Goal: Task Accomplishment & Management: Manage account settings

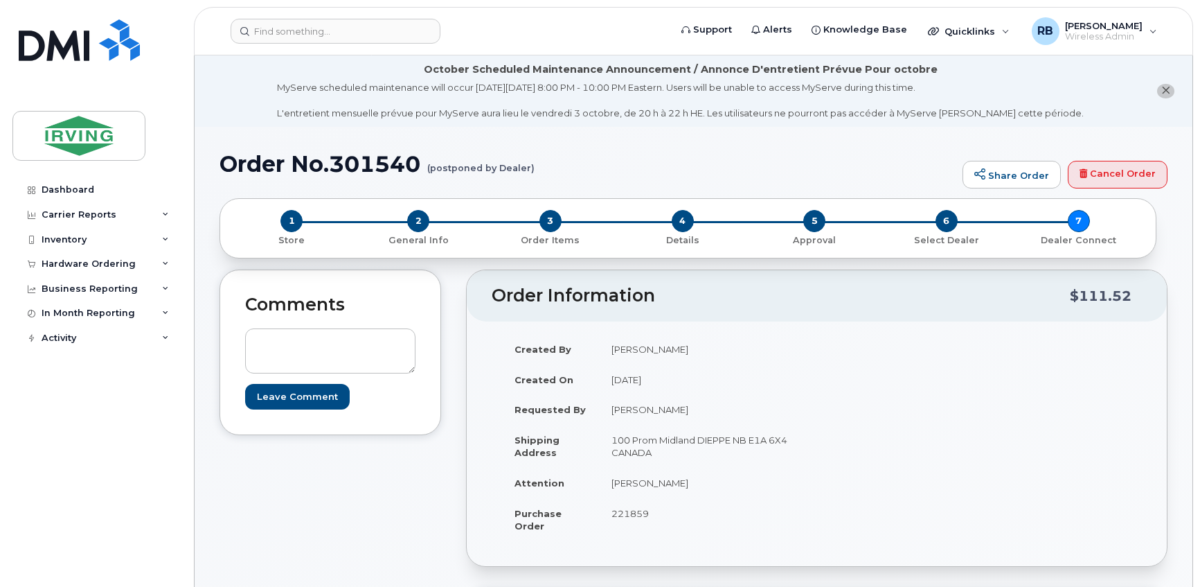
scroll to position [1091, 0]
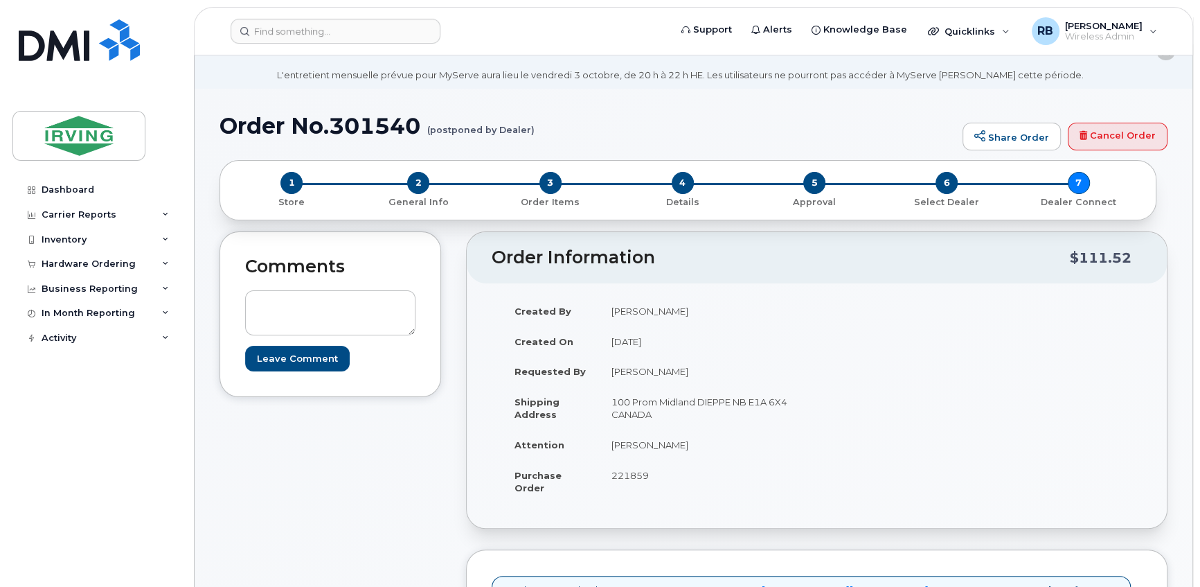
scroll to position [0, 0]
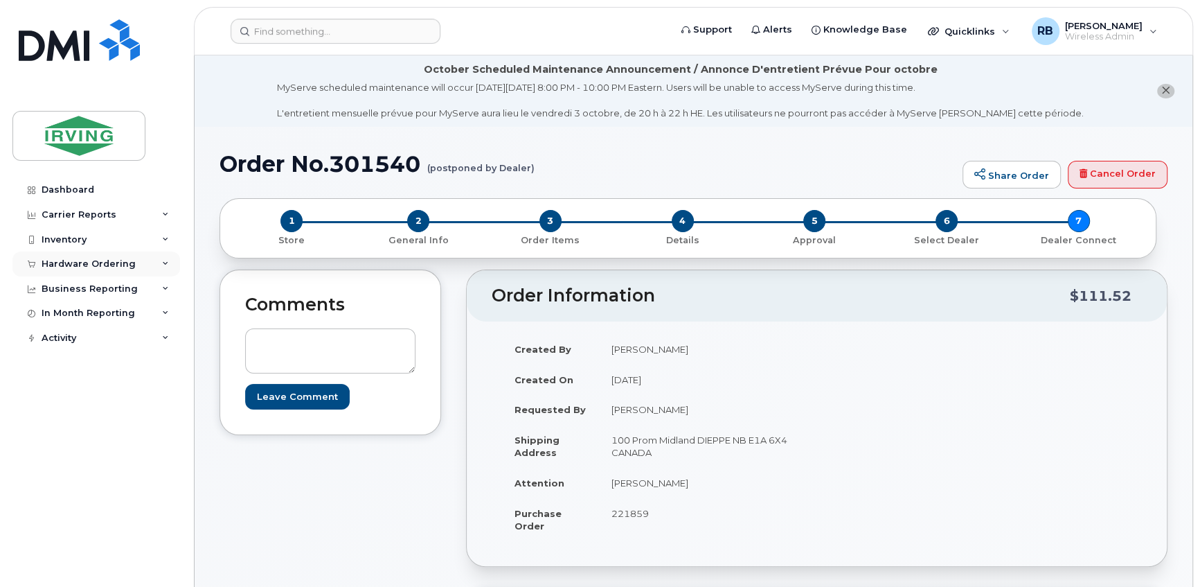
click at [93, 269] on div "Hardware Ordering" at bounding box center [96, 263] width 168 height 25
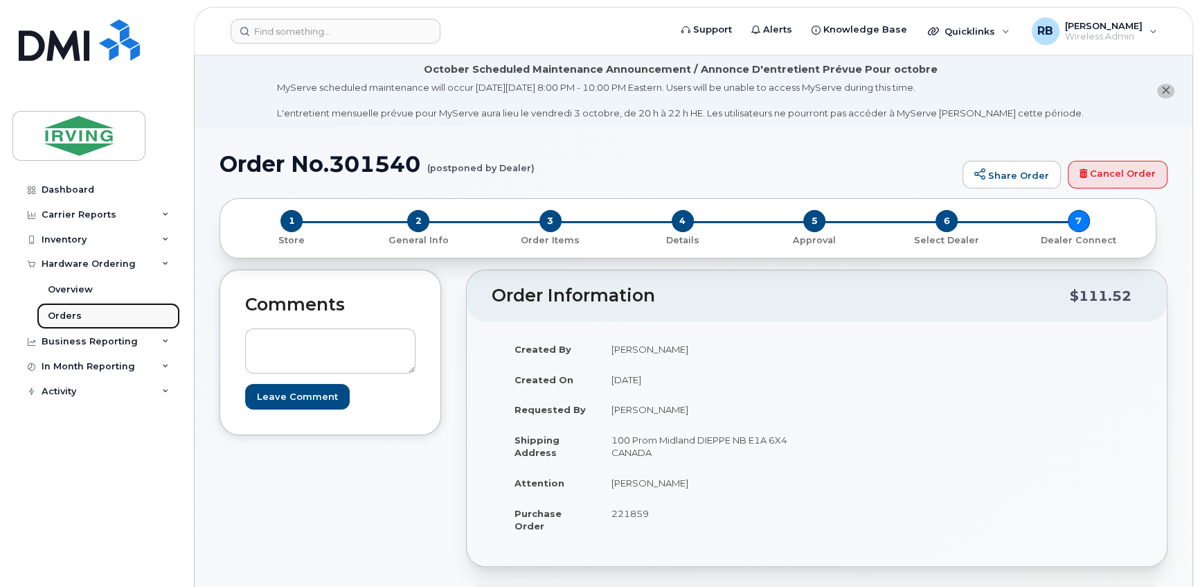
click at [69, 312] on div "Orders" at bounding box center [65, 316] width 34 height 12
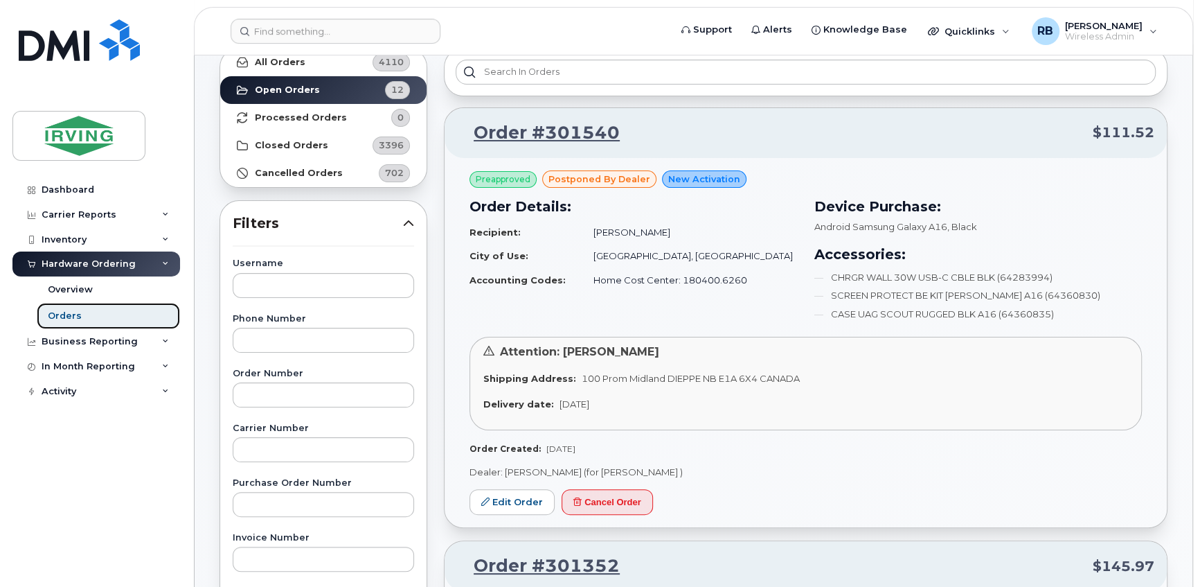
scroll to position [168, 0]
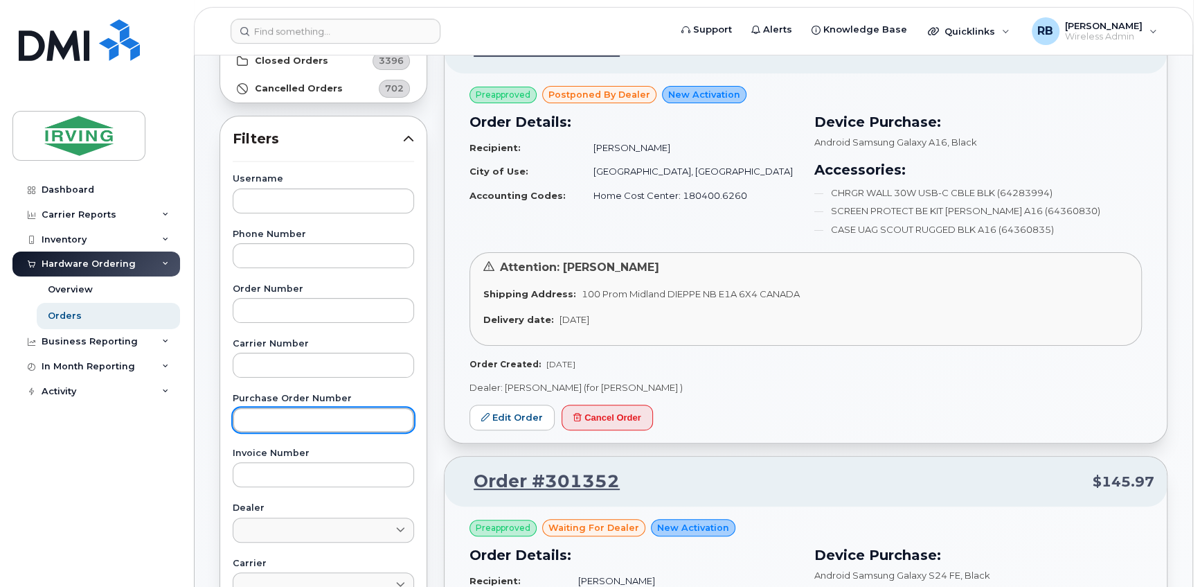
click at [260, 416] on input "text" at bounding box center [323, 419] width 181 height 25
paste input "250148"
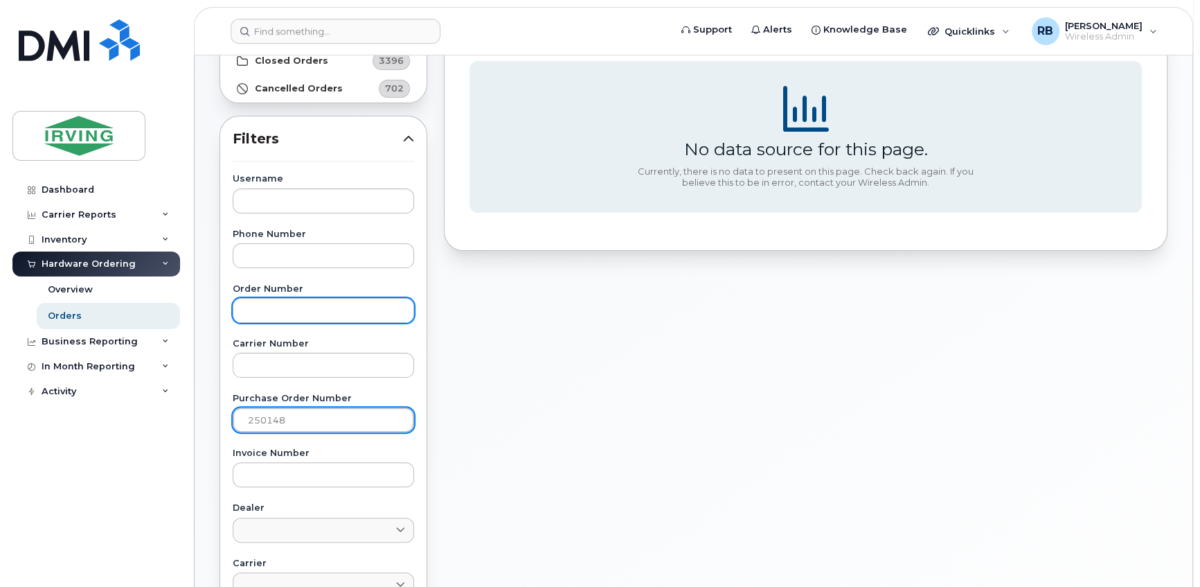
scroll to position [0, 0]
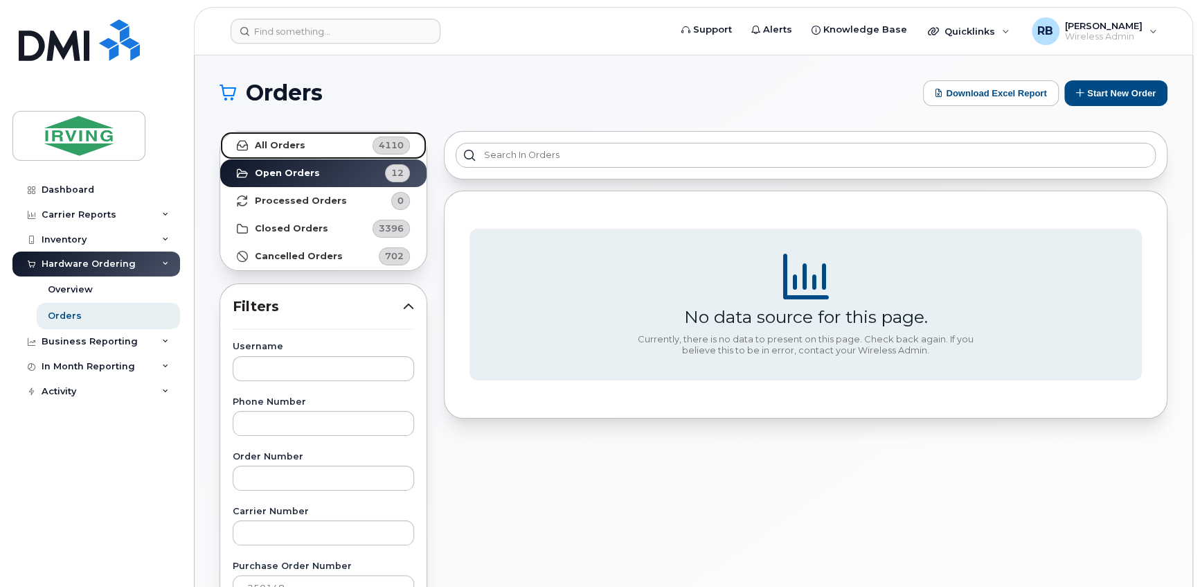
click at [292, 142] on strong "All Orders" at bounding box center [280, 145] width 51 height 11
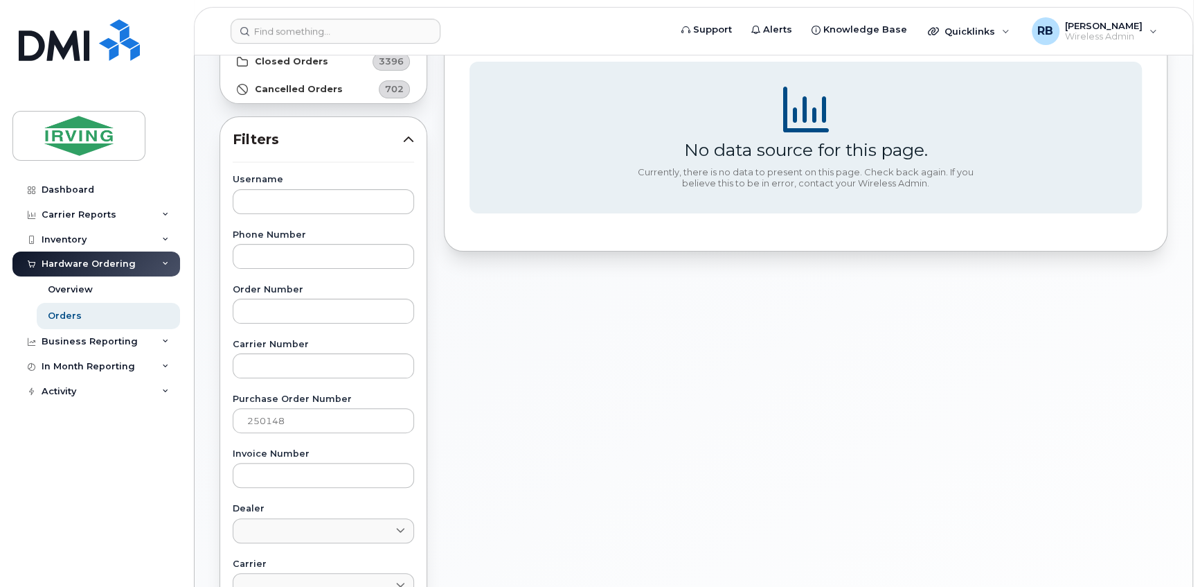
scroll to position [168, 0]
click at [278, 414] on input "250148" at bounding box center [323, 419] width 181 height 25
click at [297, 422] on input "250148" at bounding box center [323, 419] width 181 height 25
type input "2"
click at [73, 316] on div "Orders" at bounding box center [65, 316] width 34 height 12
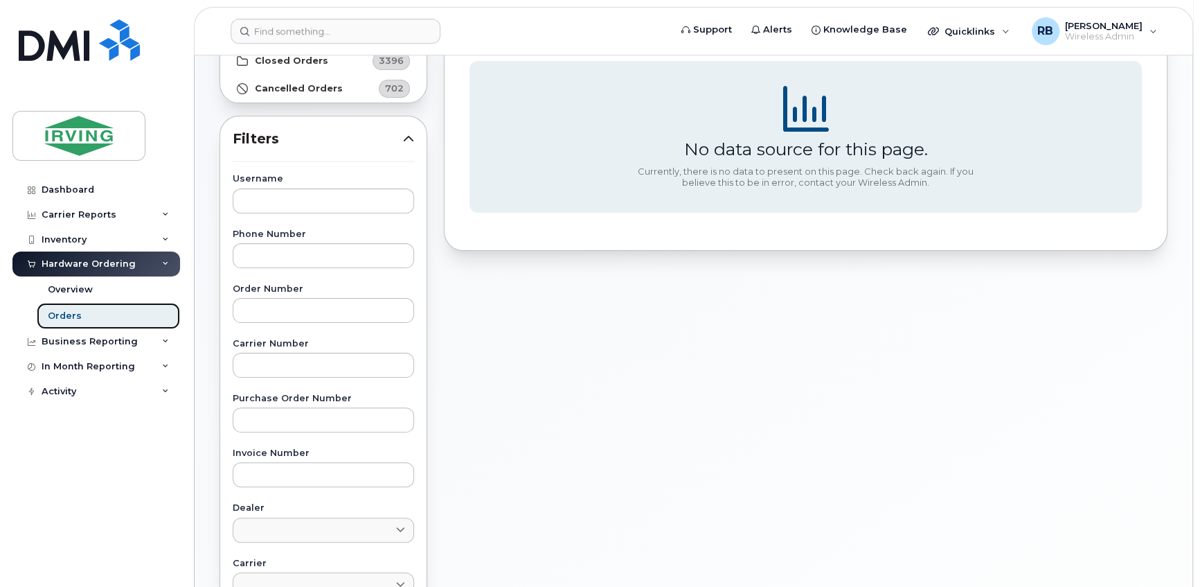
scroll to position [0, 0]
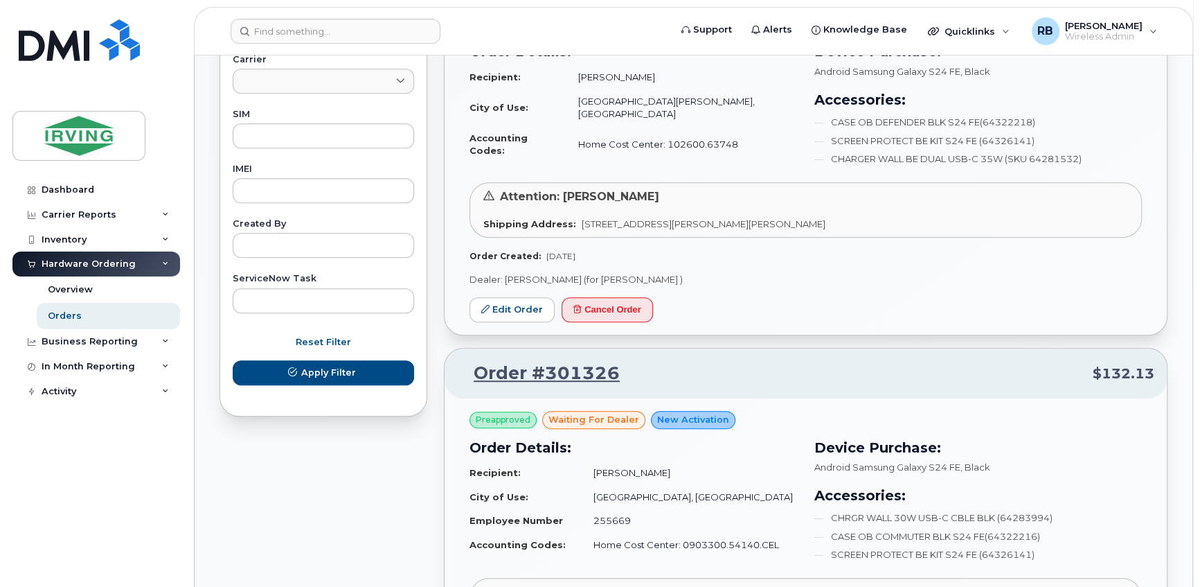
scroll to position [672, 0]
click at [501, 302] on link "Edit Order" at bounding box center [512, 309] width 85 height 26
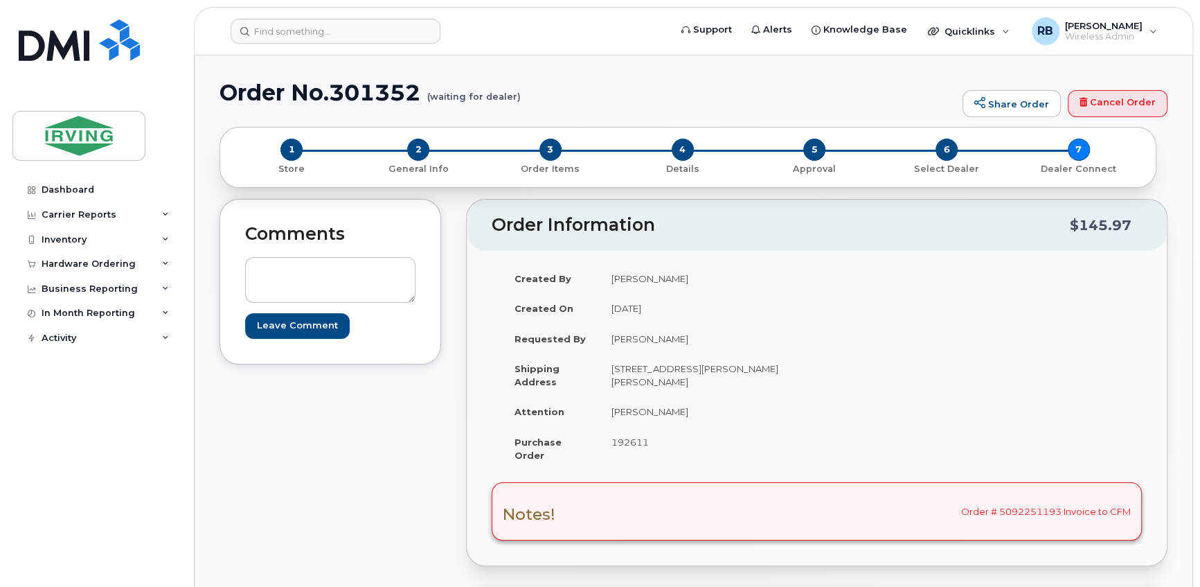
click at [630, 436] on span "192611" at bounding box center [630, 441] width 37 height 11
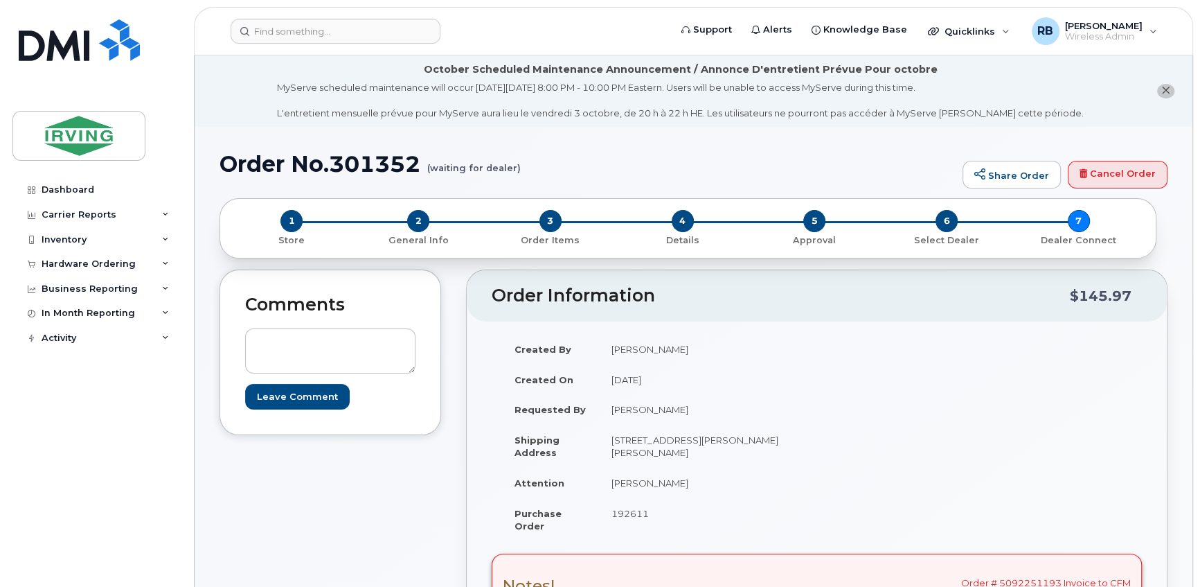
copy span "192611"
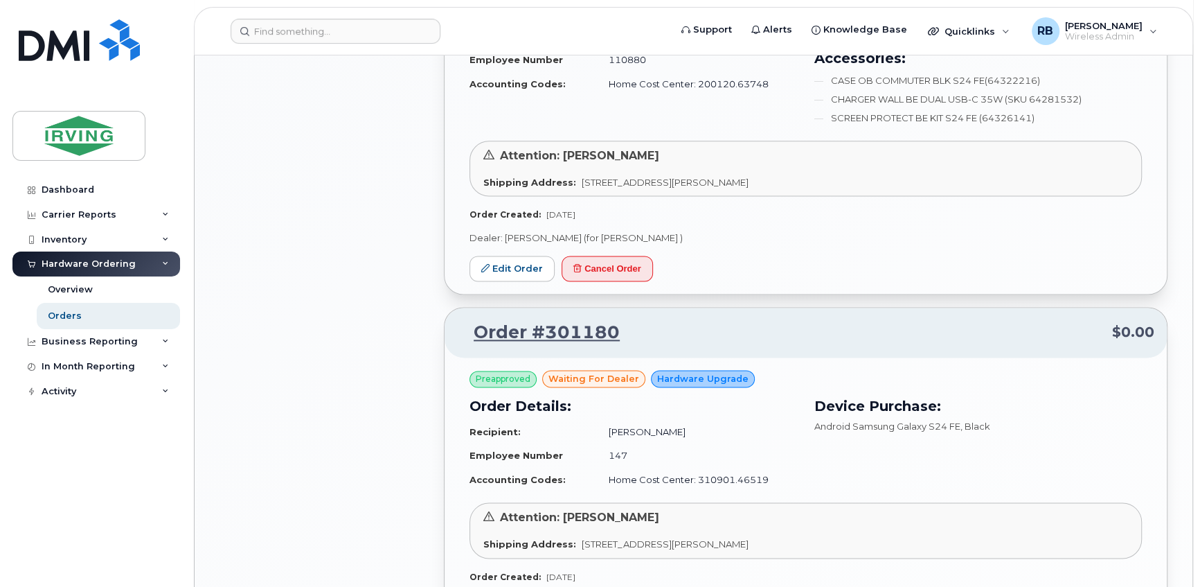
scroll to position [1427, 0]
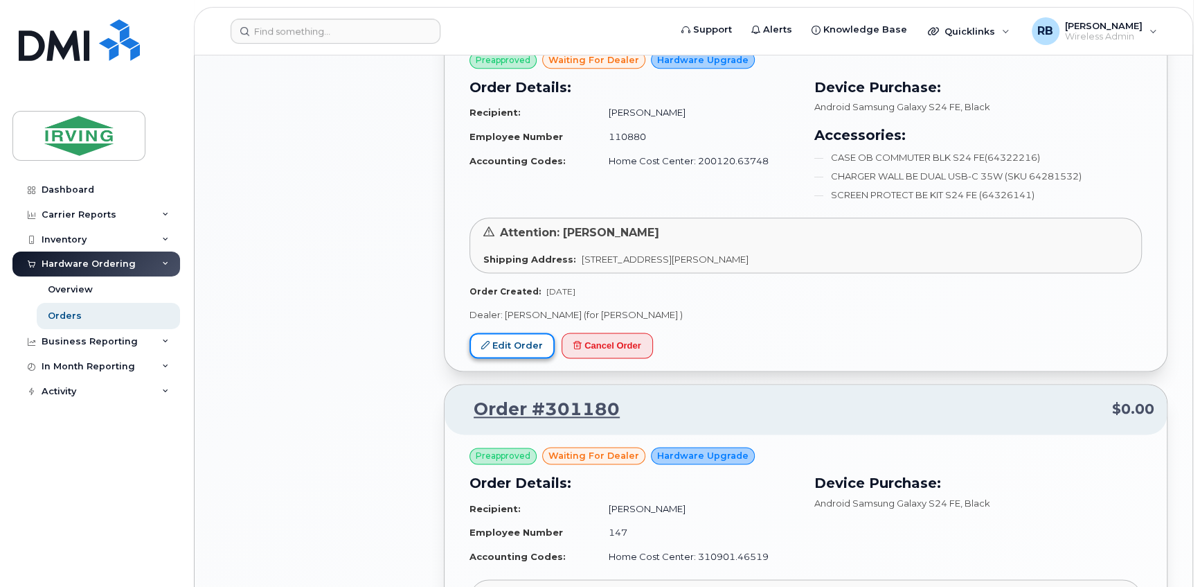
click at [493, 338] on link "Edit Order" at bounding box center [512, 345] width 85 height 26
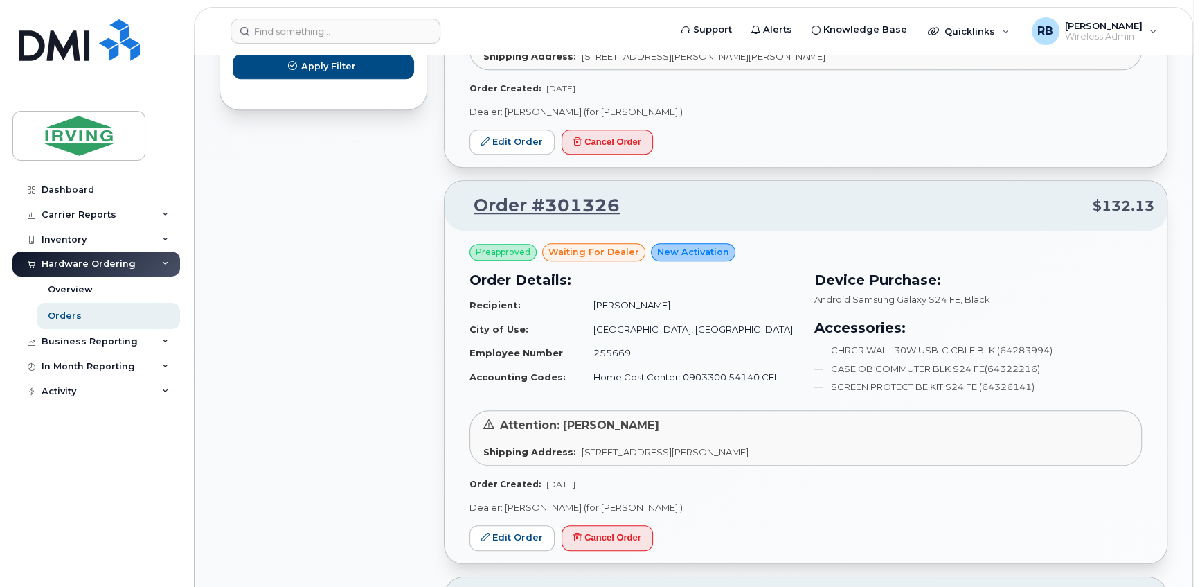
scroll to position [923, 0]
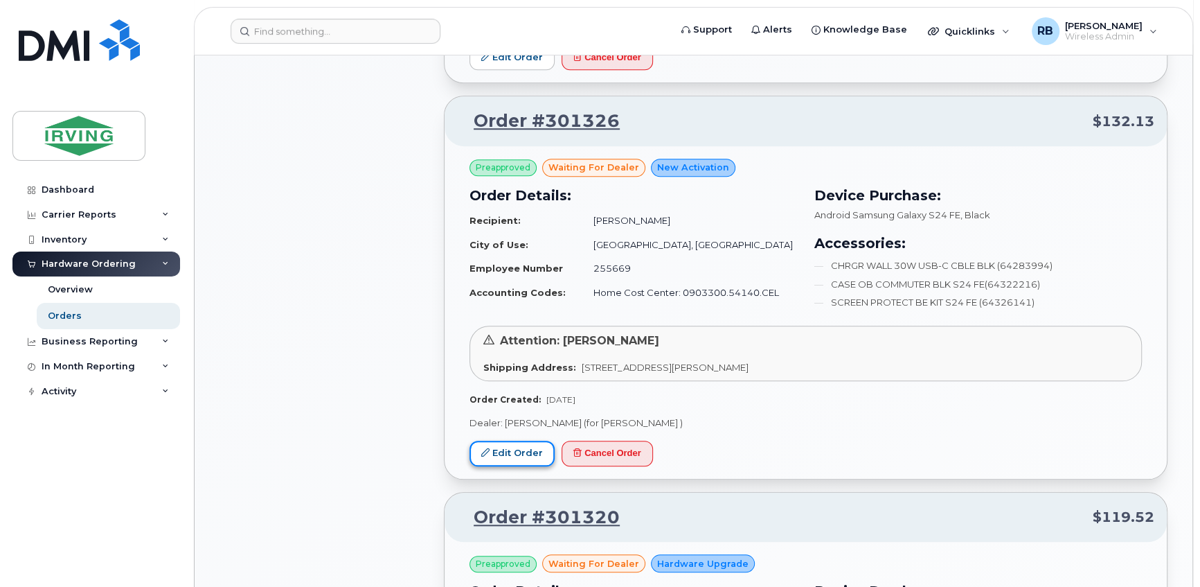
click at [520, 447] on link "Edit Order" at bounding box center [512, 454] width 85 height 26
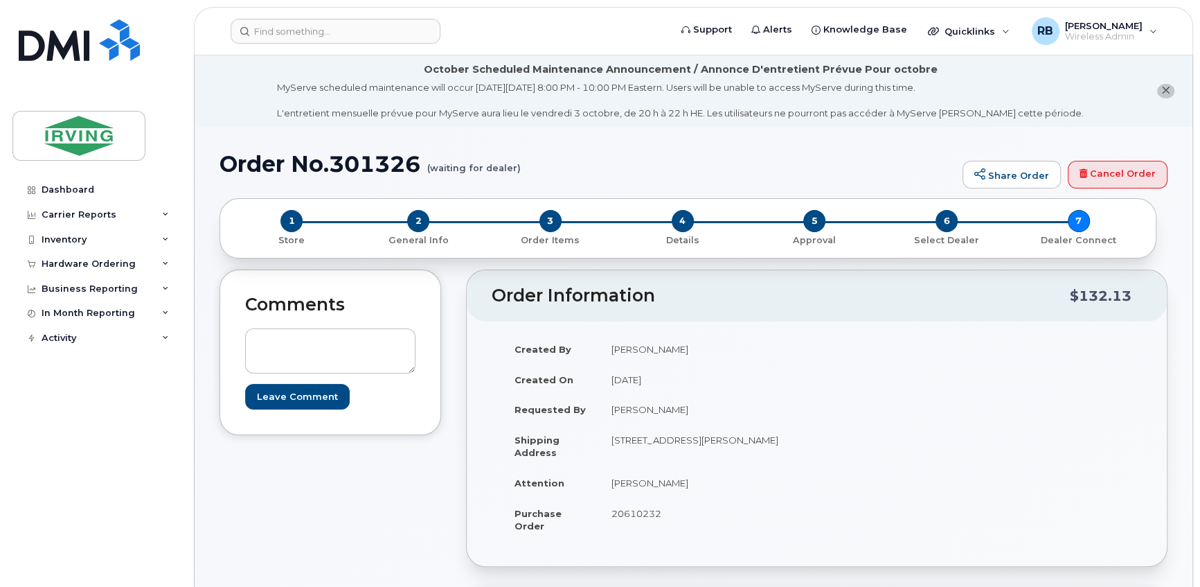
click at [649, 513] on span "20610232" at bounding box center [637, 513] width 50 height 11
drag, startPoint x: 649, startPoint y: 513, endPoint x: 621, endPoint y: 435, distance: 82.4
click at [621, 435] on td "[STREET_ADDRESS][PERSON_NAME]" at bounding box center [703, 446] width 208 height 43
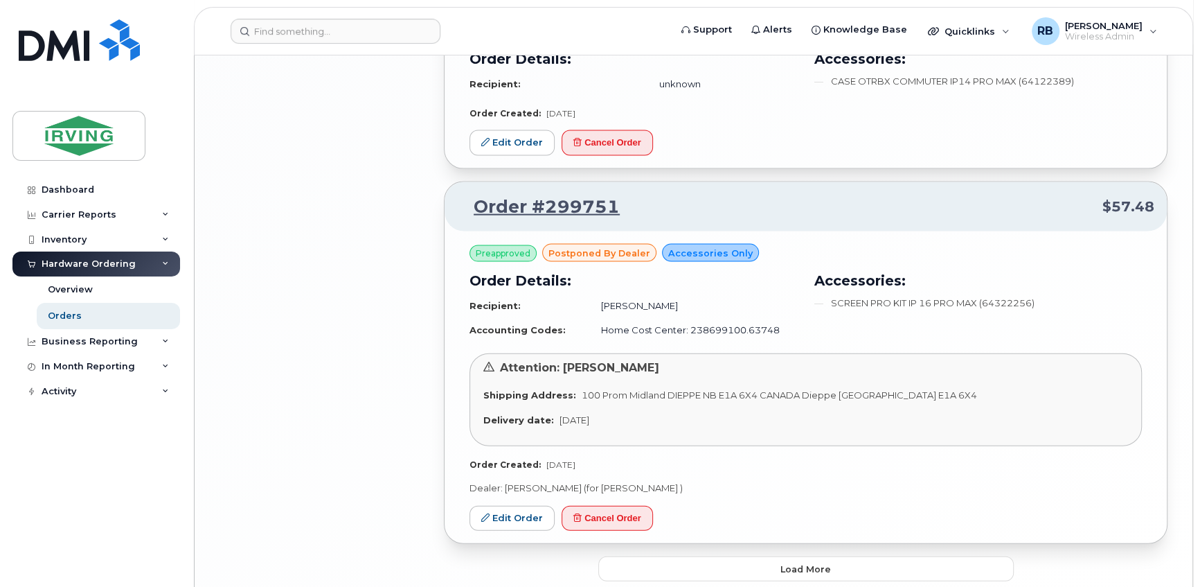
scroll to position [2501, 0]
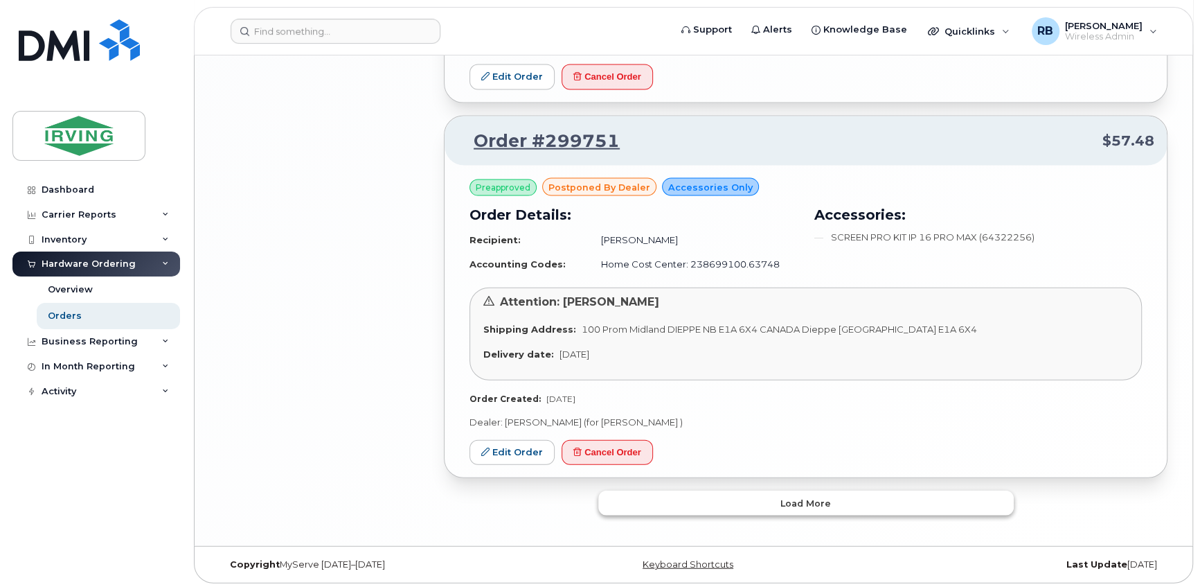
click at [740, 499] on button "Load more" at bounding box center [806, 502] width 416 height 25
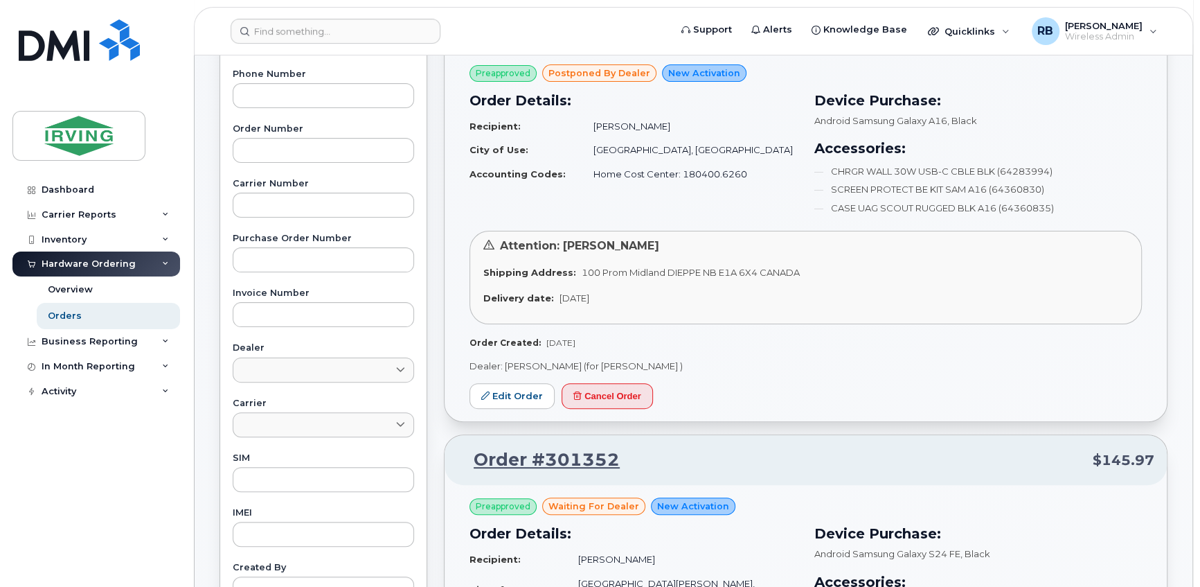
scroll to position [0, 0]
